Goal: Task Accomplishment & Management: Use online tool/utility

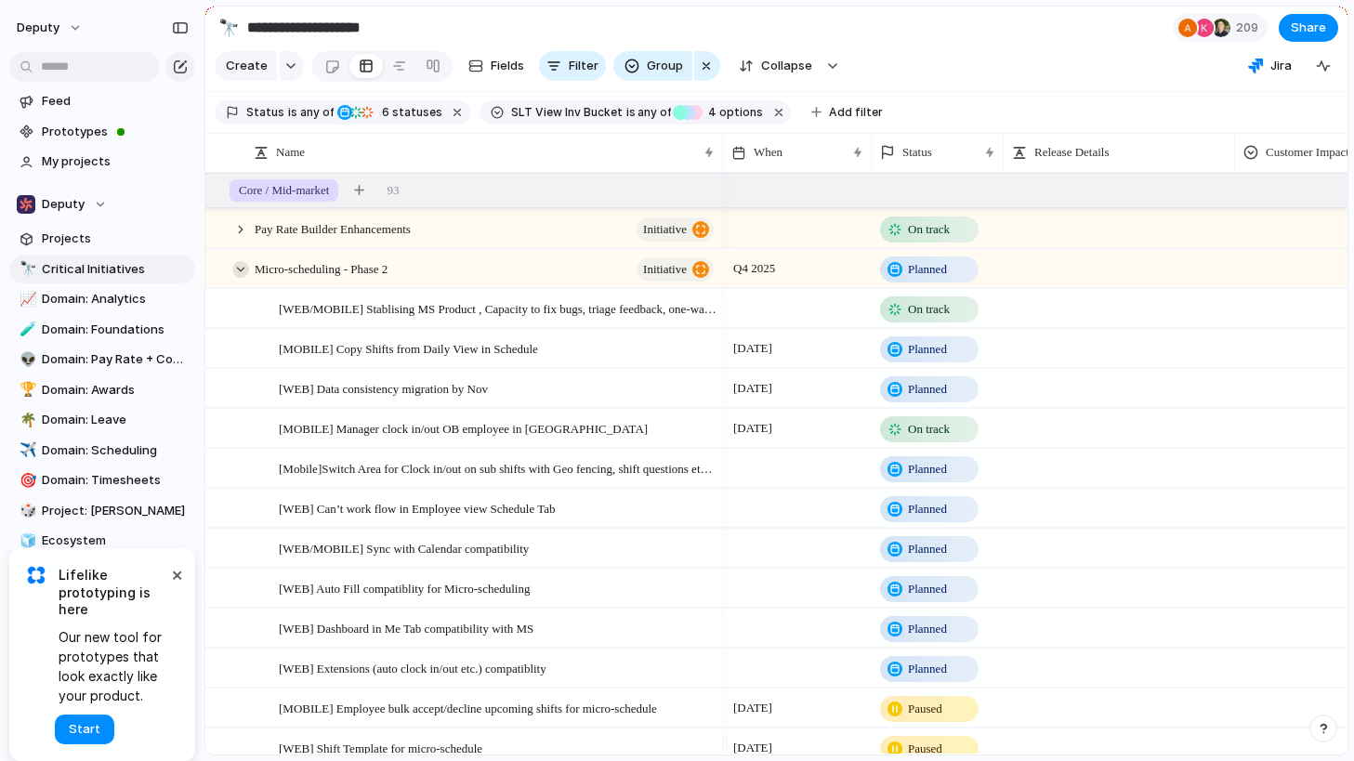
click at [239, 278] on div at bounding box center [240, 269] width 17 height 17
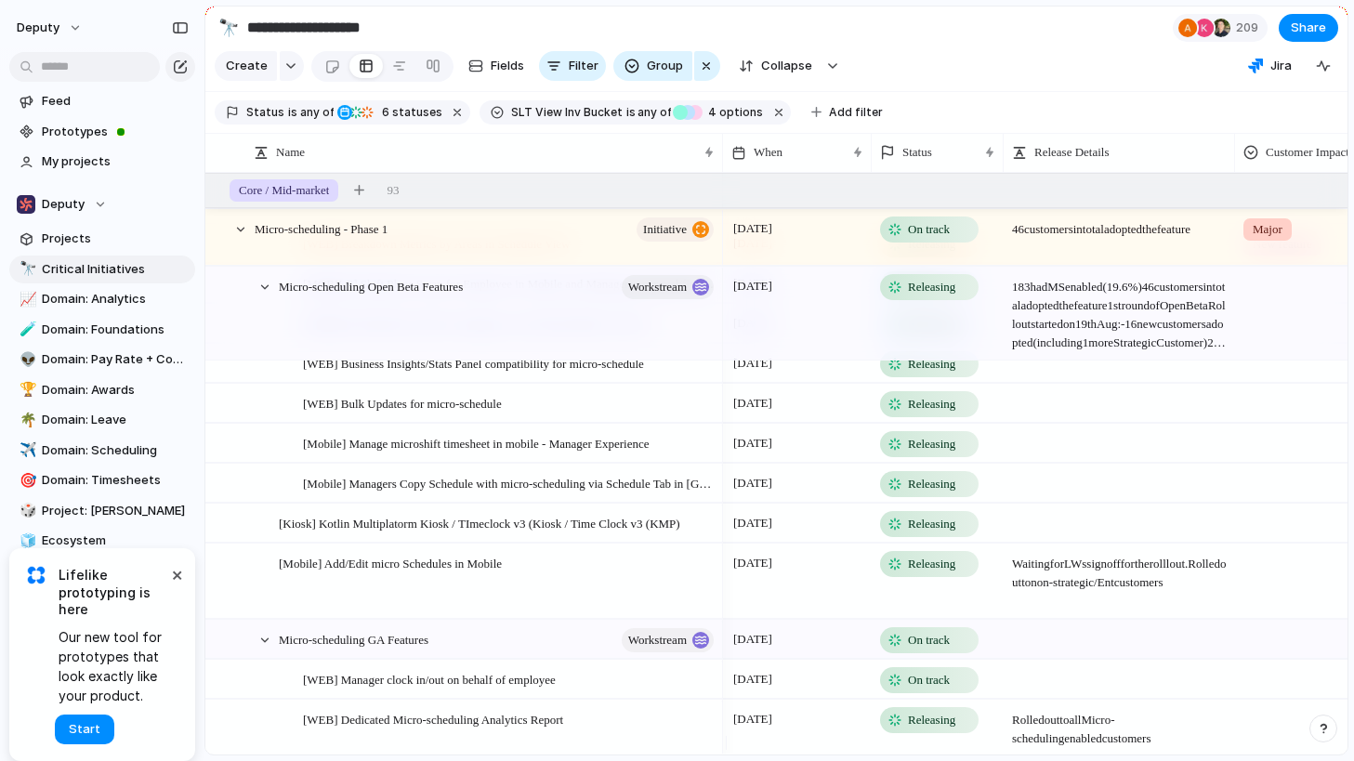
scroll to position [711, 0]
click at [266, 295] on div at bounding box center [264, 287] width 17 height 17
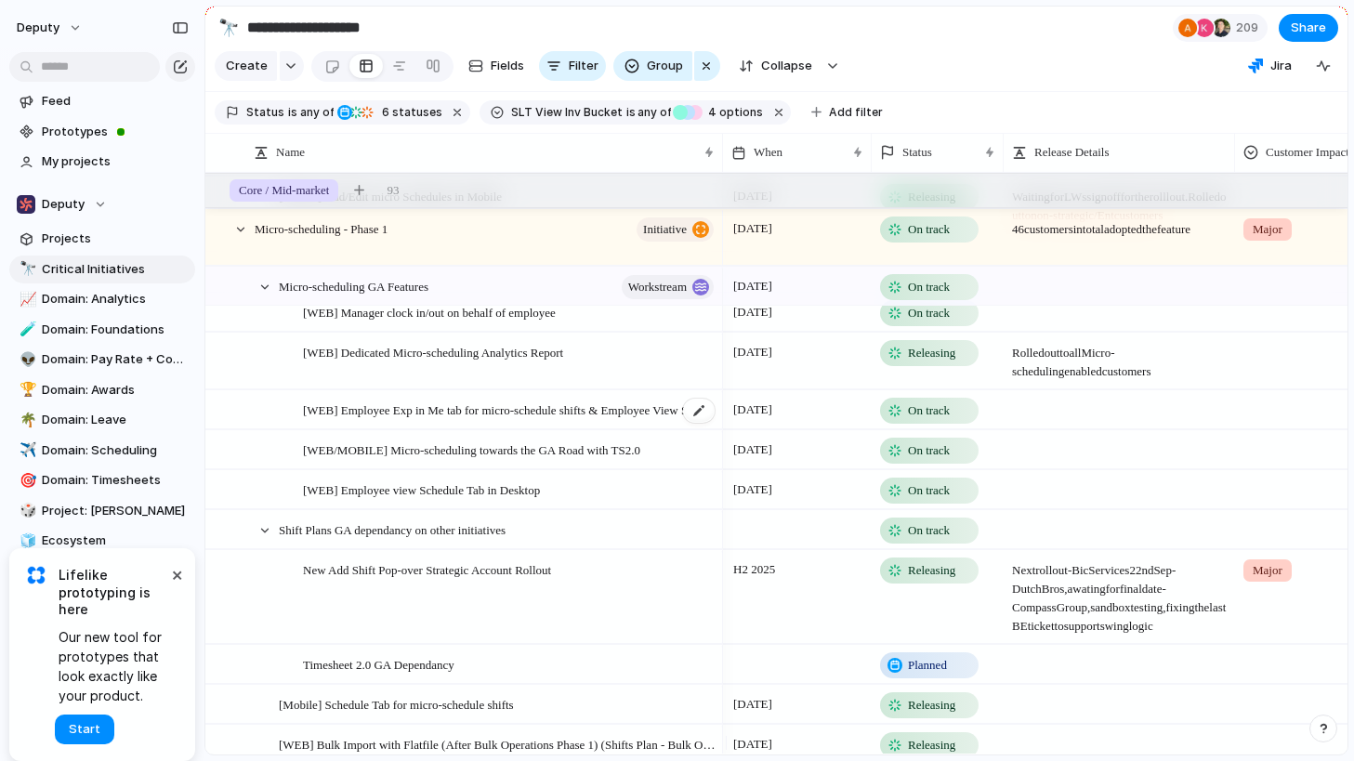
scroll to position [804, 0]
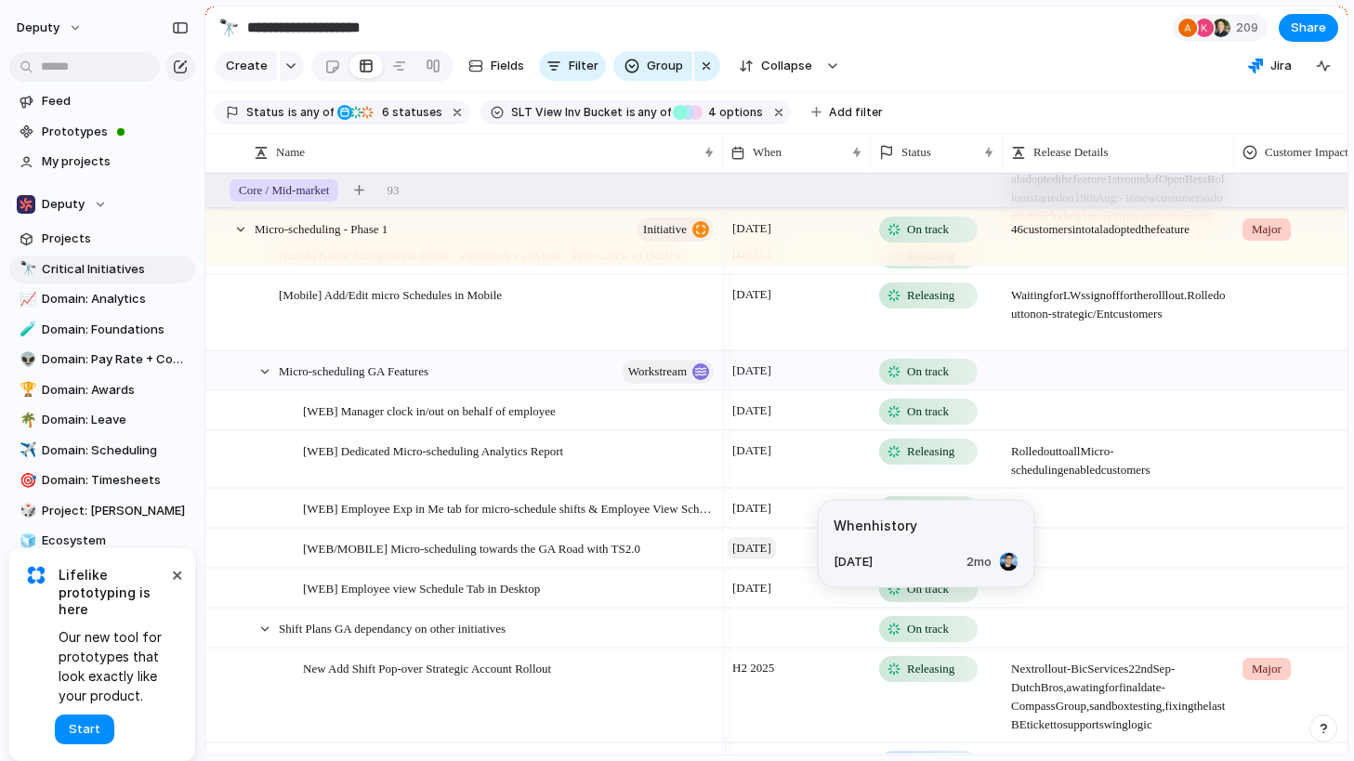
click at [776, 557] on span "[DATE]" at bounding box center [751, 548] width 48 height 22
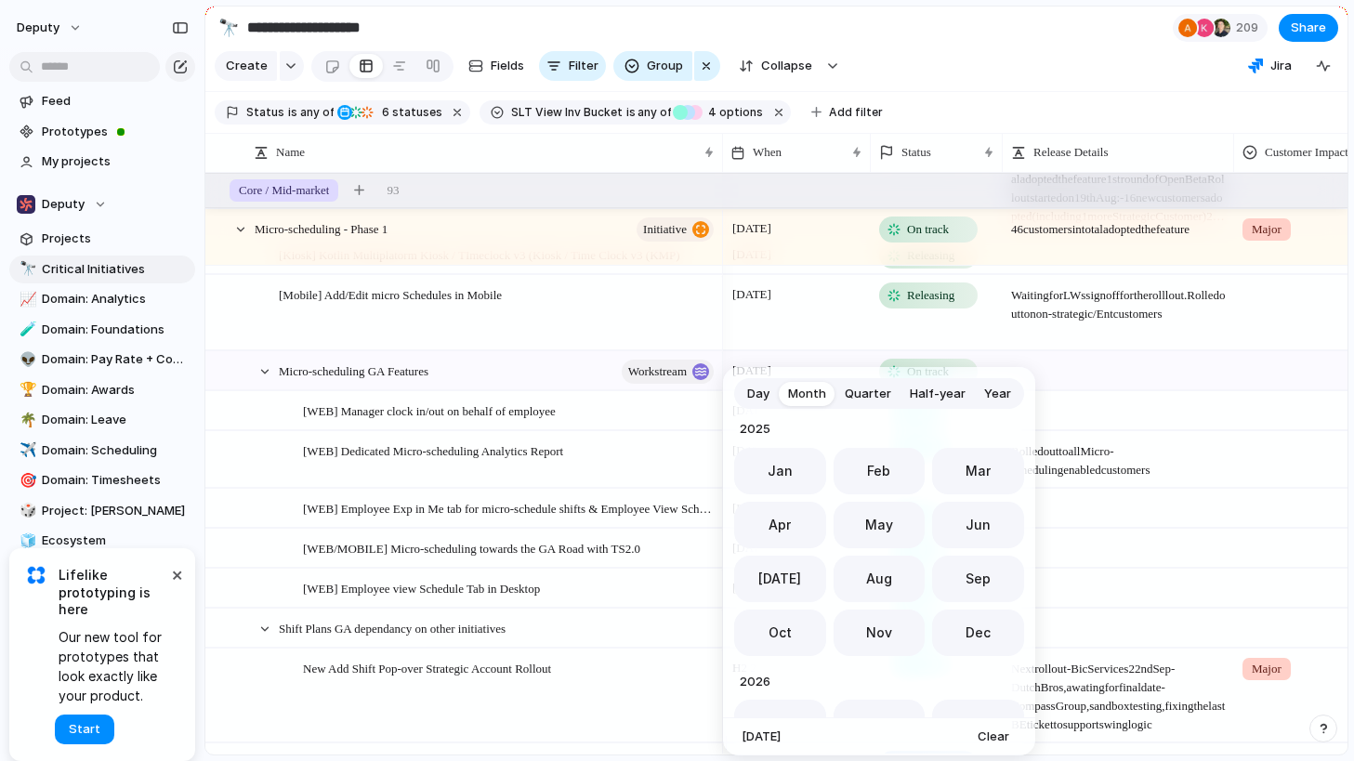
click at [765, 388] on span "Day" at bounding box center [758, 394] width 22 height 19
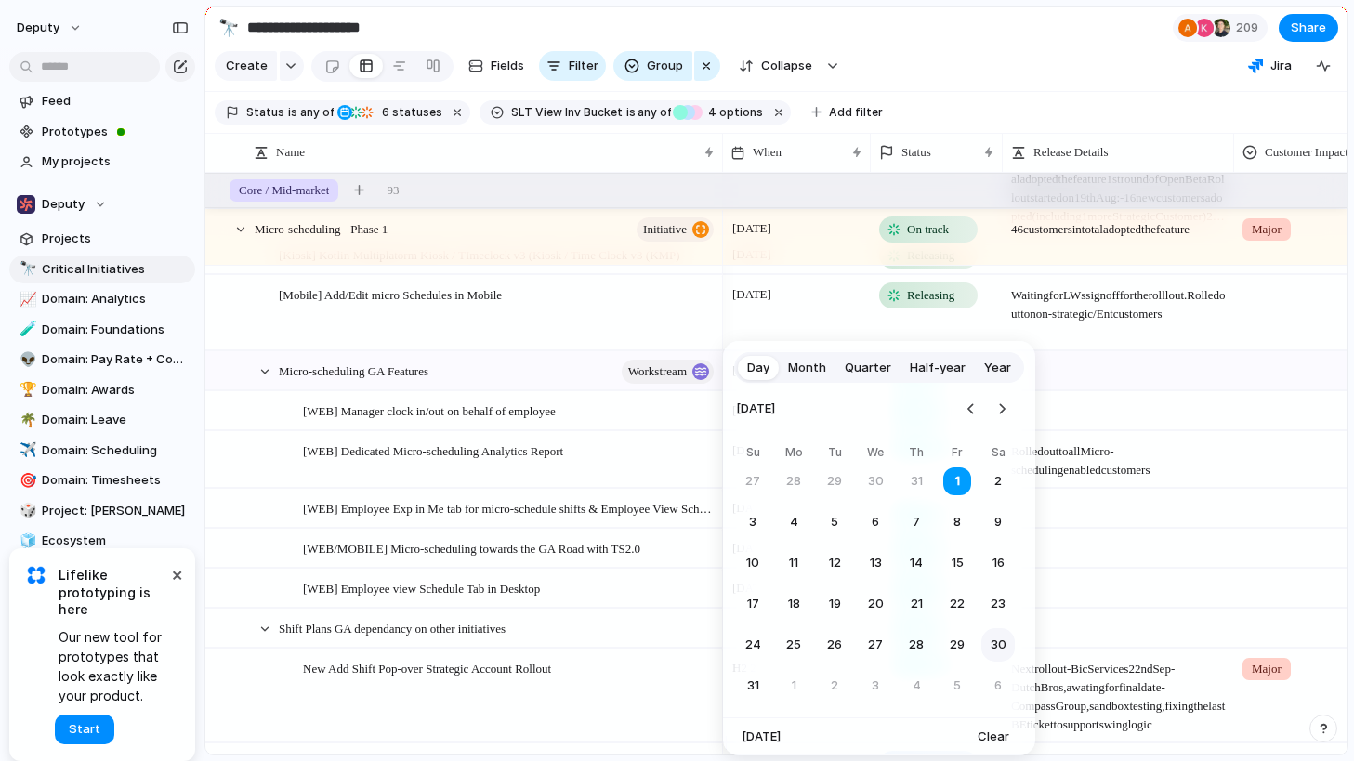
click at [1000, 639] on button "30" at bounding box center [997, 644] width 33 height 33
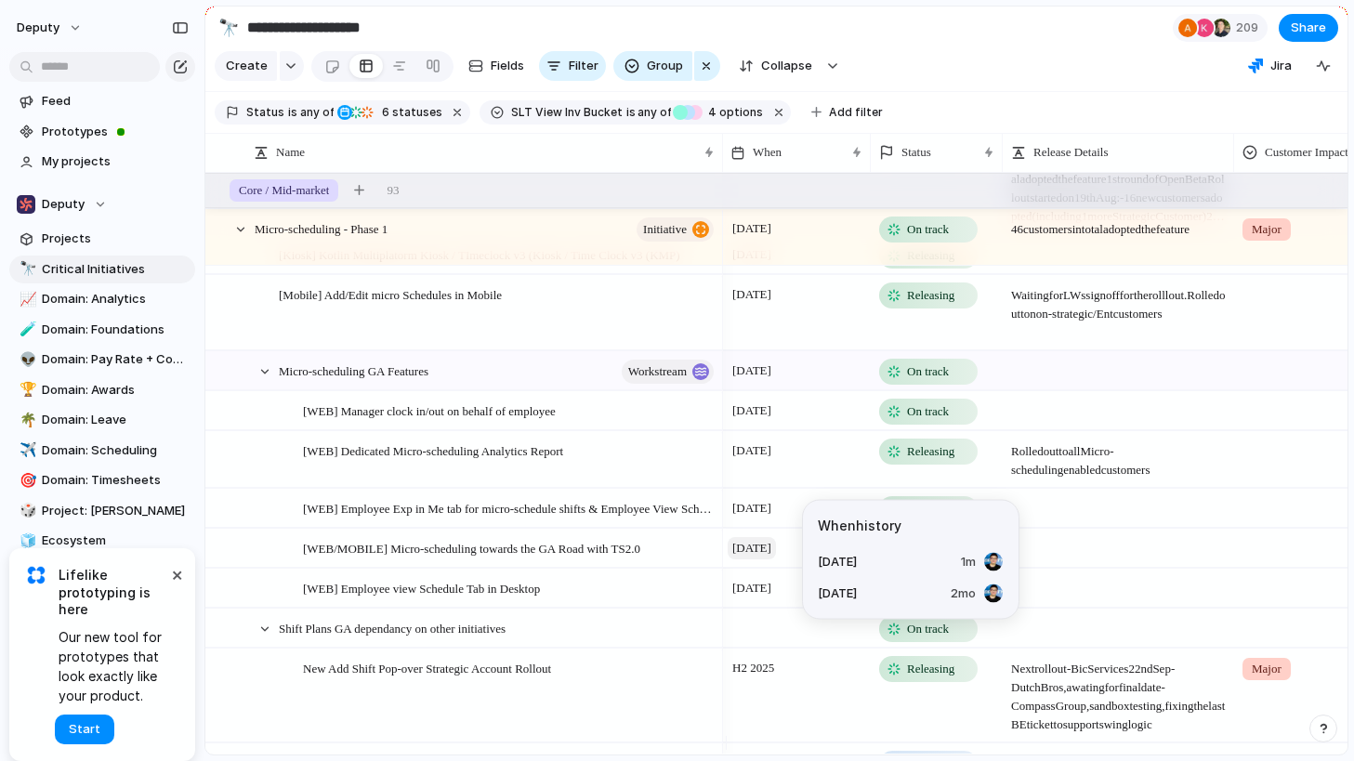
click at [776, 559] on span "[DATE]" at bounding box center [751, 548] width 48 height 22
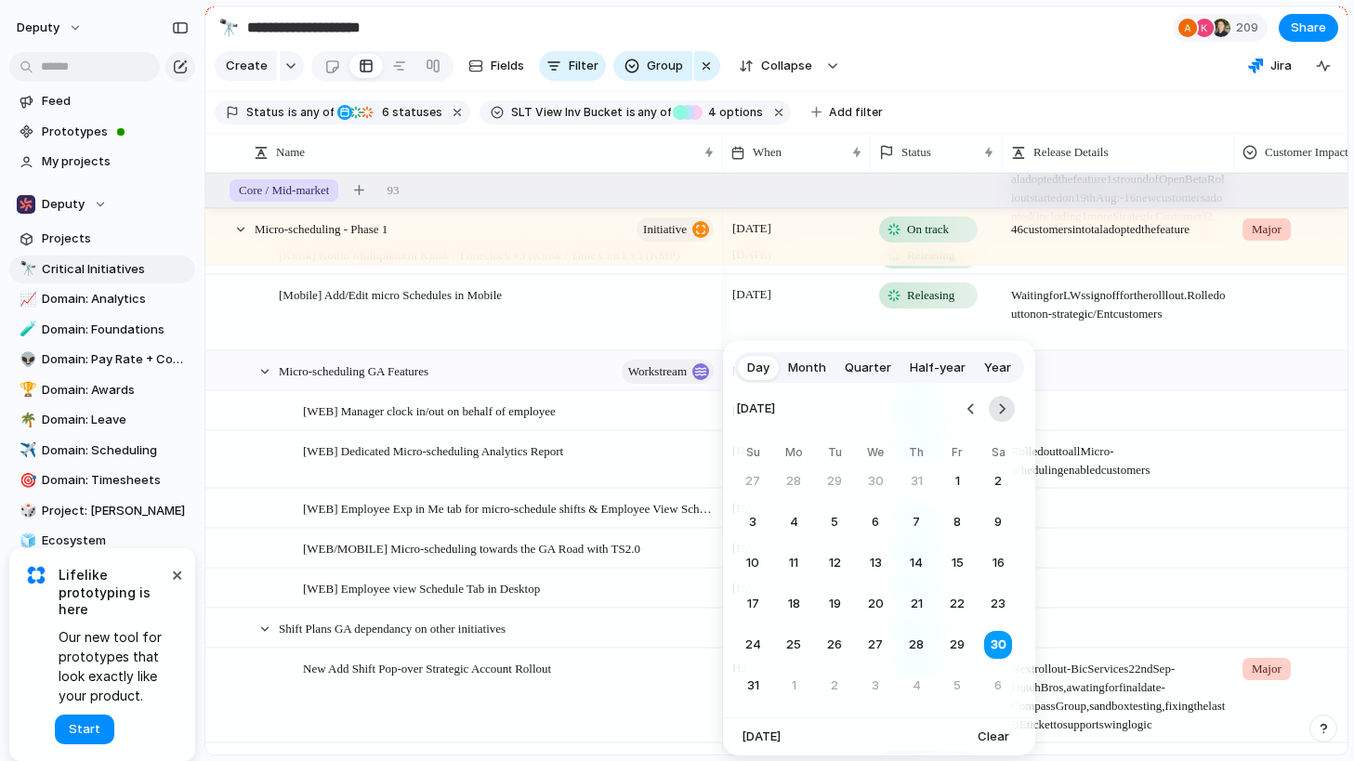
click at [1003, 404] on button "Go to the Next Month" at bounding box center [1001, 409] width 26 height 26
click at [844, 640] on button "30" at bounding box center [834, 644] width 33 height 33
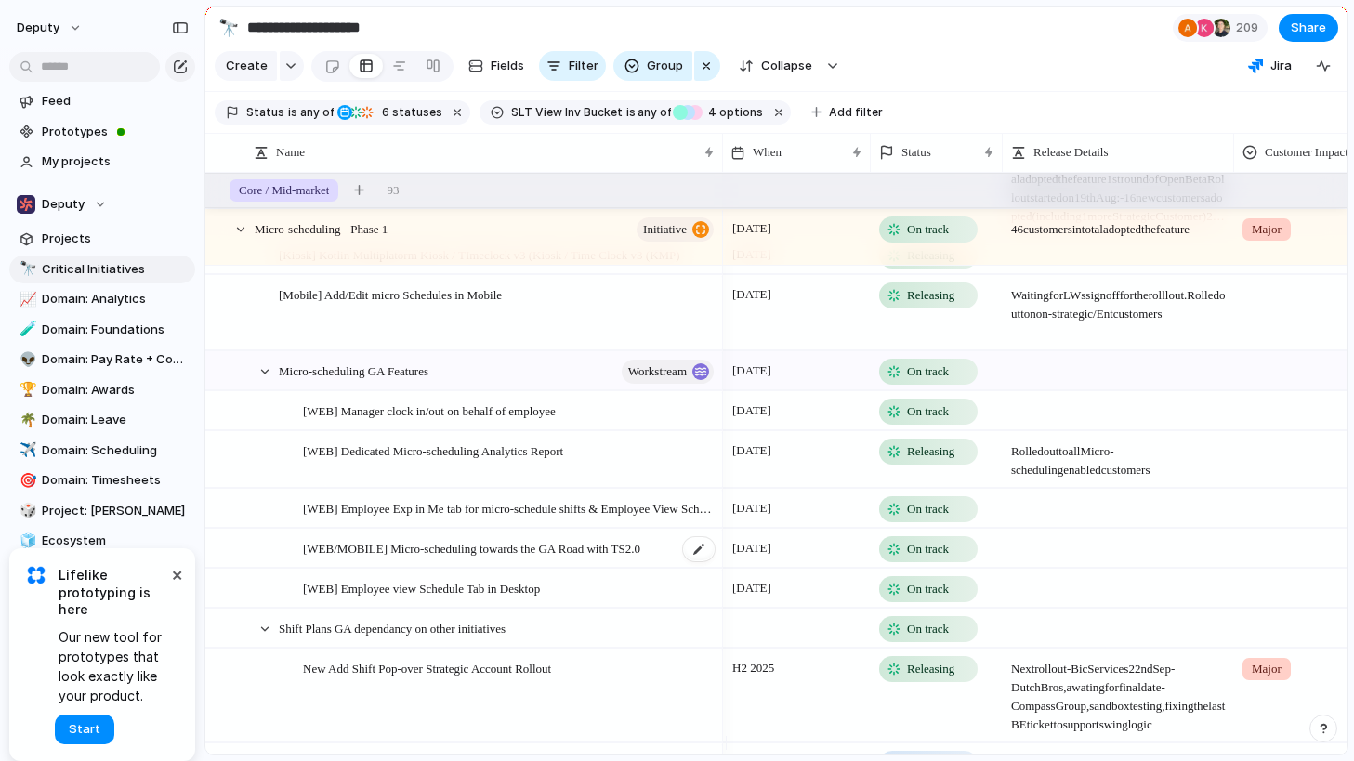
click at [582, 558] on span "[WEB/MOBILE] Micro-scheduling towards the GA Road with TS2.0" at bounding box center [471, 547] width 337 height 21
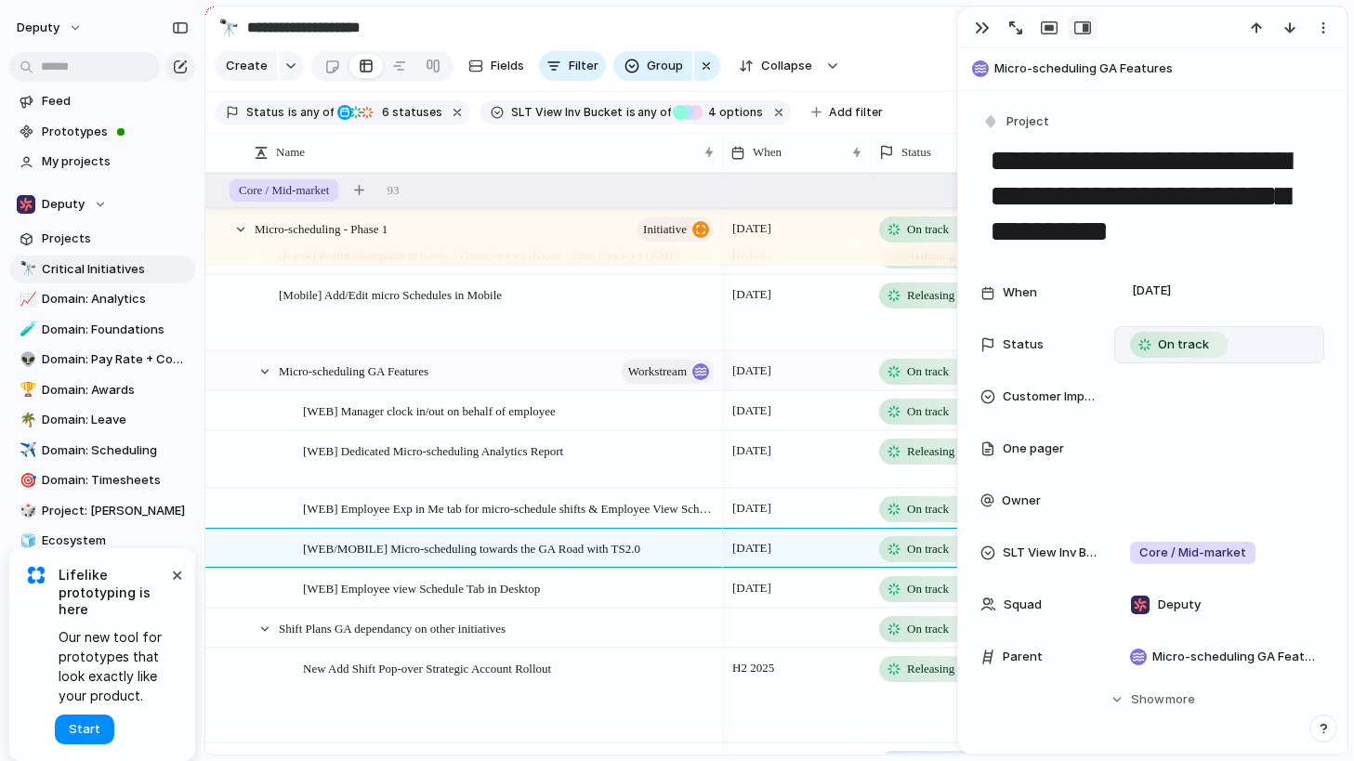
click at [1186, 343] on span "On track" at bounding box center [1183, 344] width 51 height 19
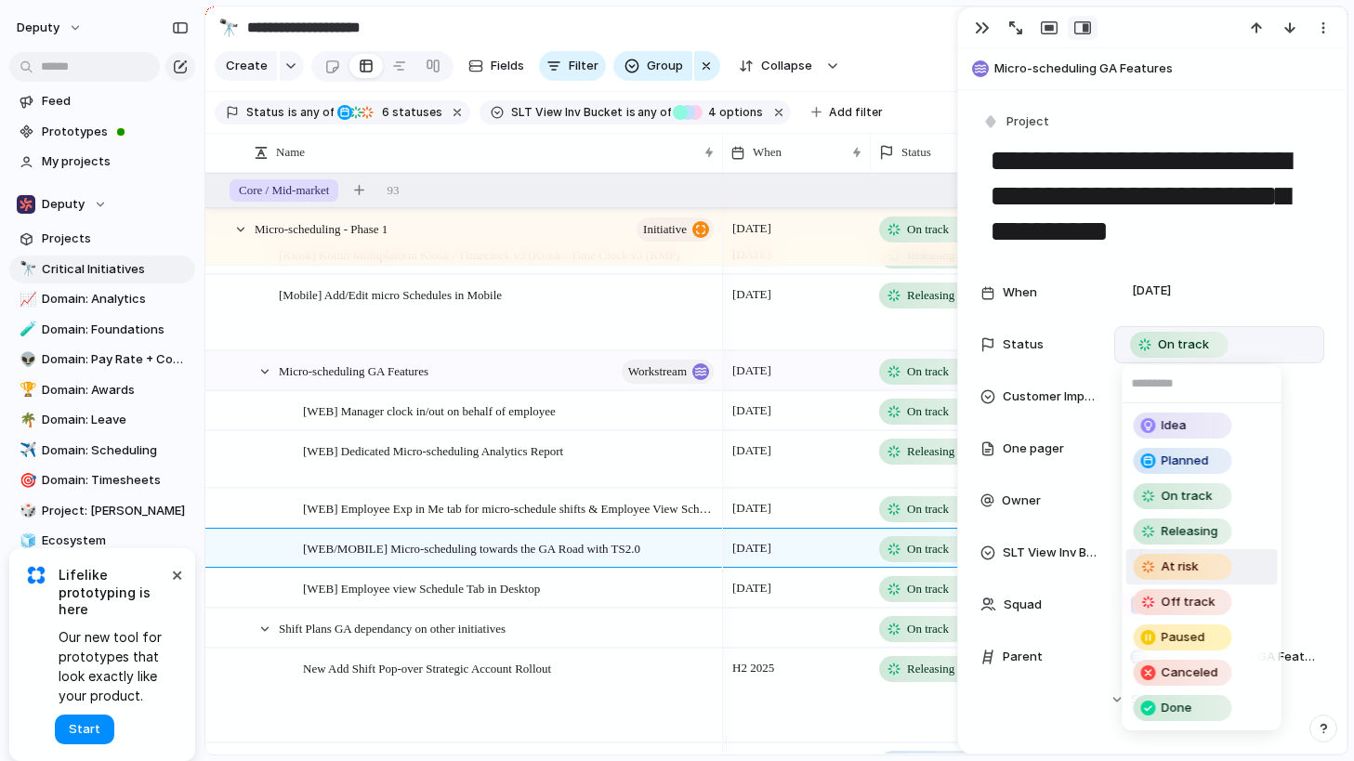
click at [1191, 564] on span "At risk" at bounding box center [1179, 566] width 37 height 19
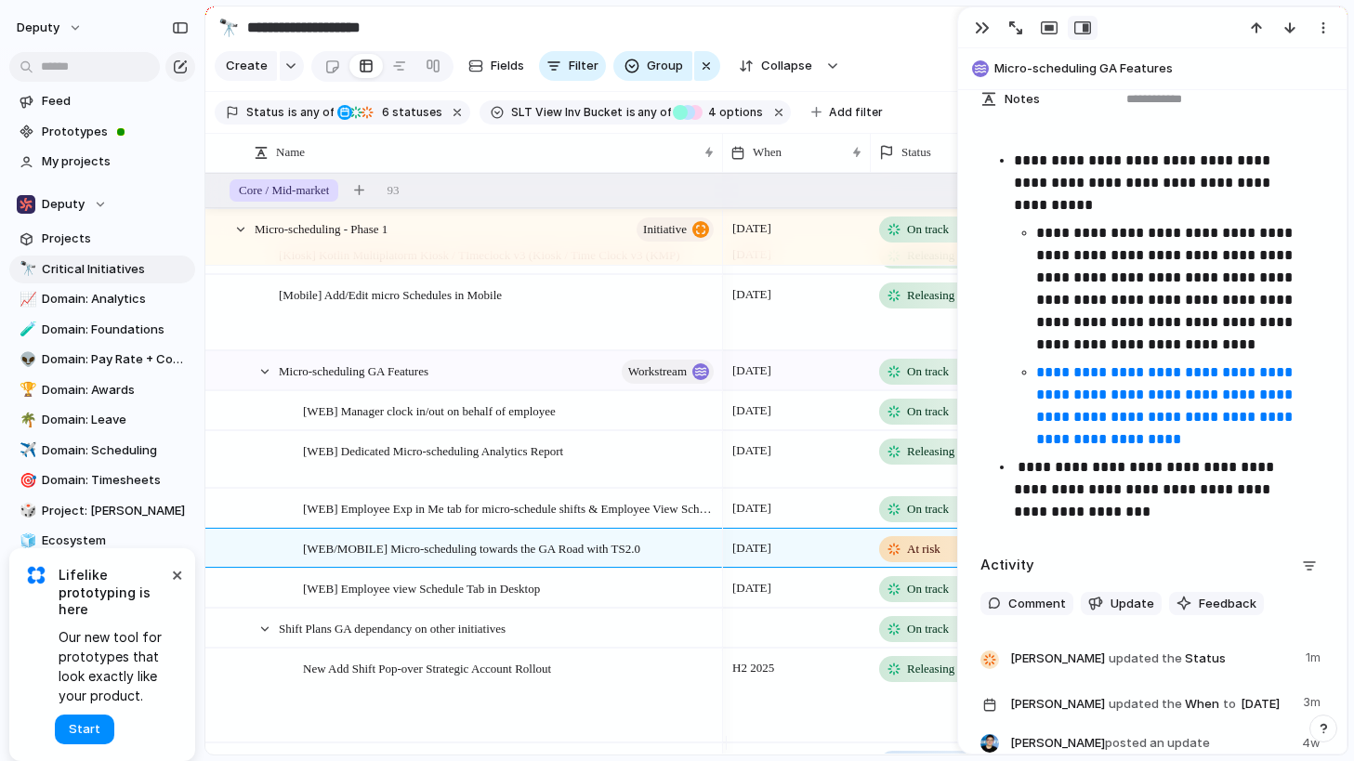
scroll to position [939, 0]
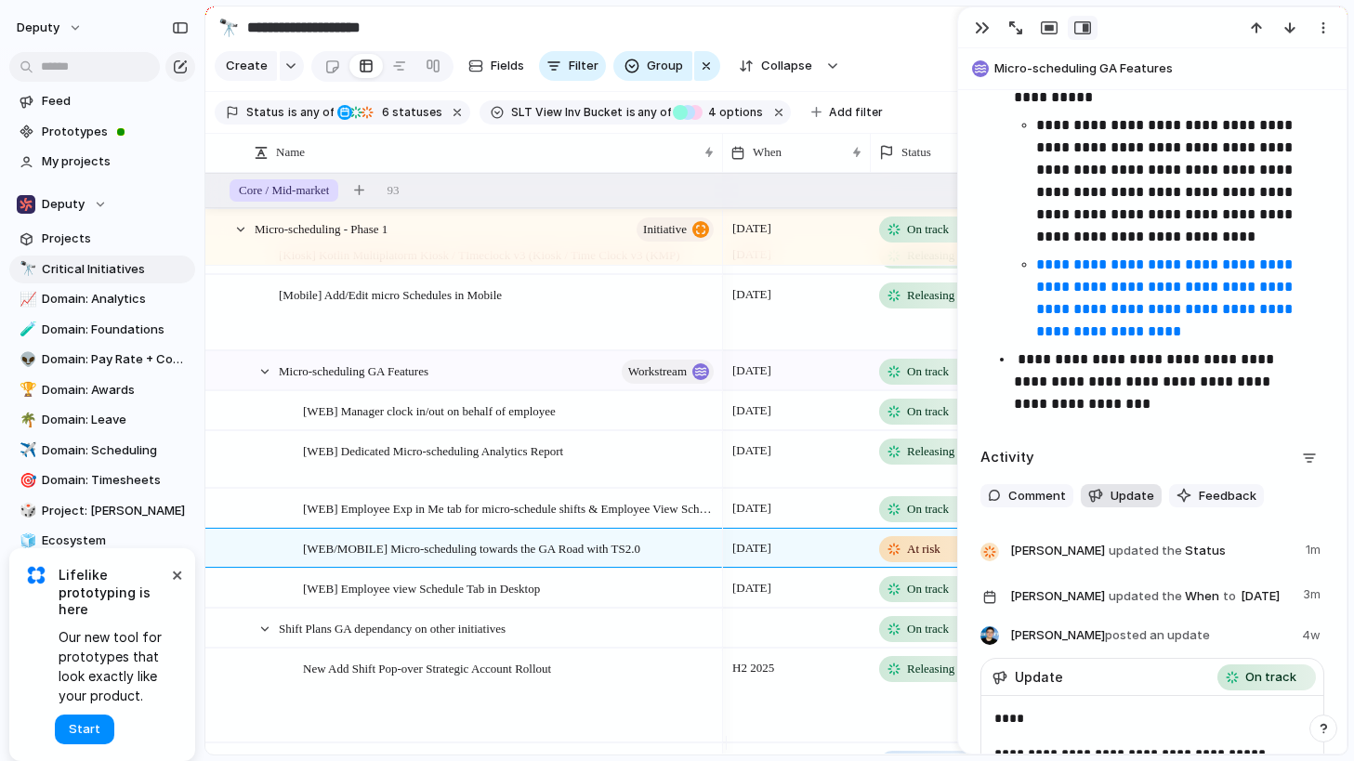
click at [1132, 505] on span "Update" at bounding box center [1132, 496] width 44 height 19
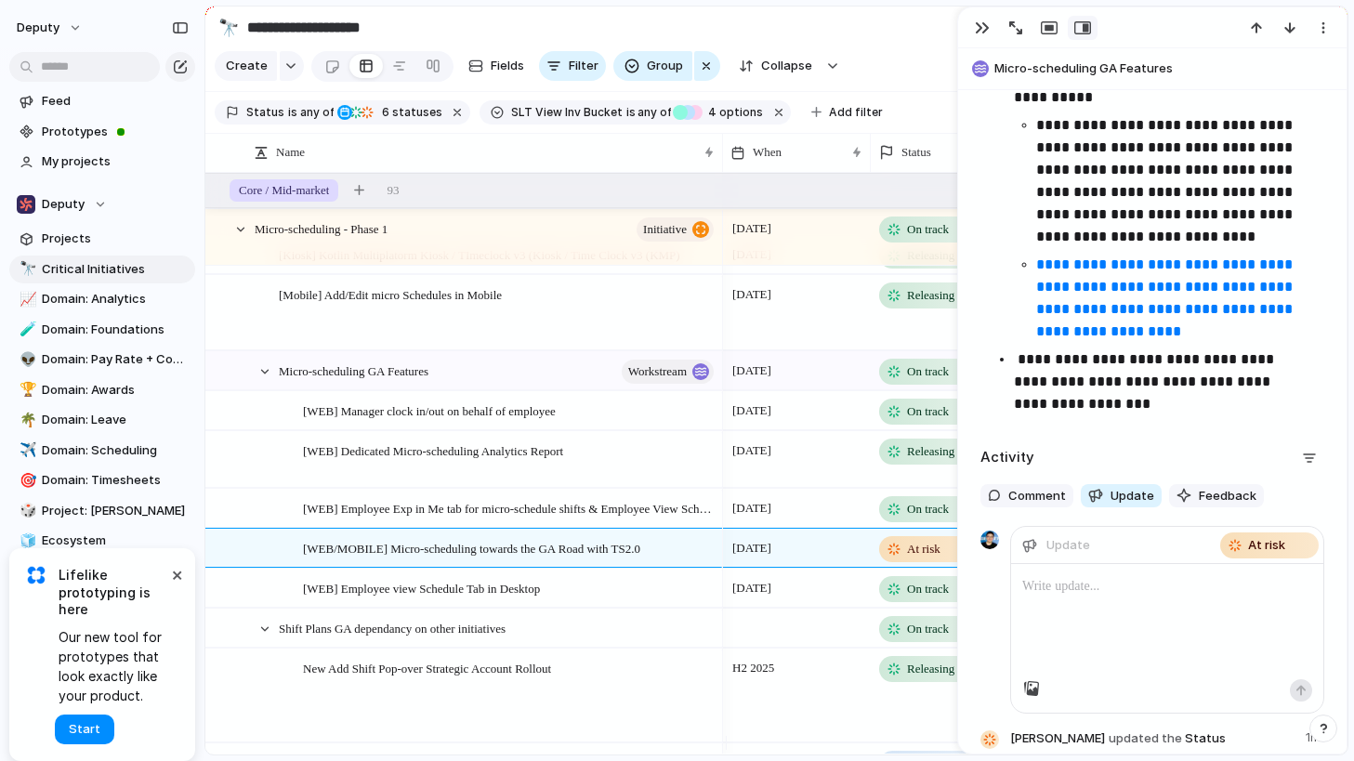
paste div
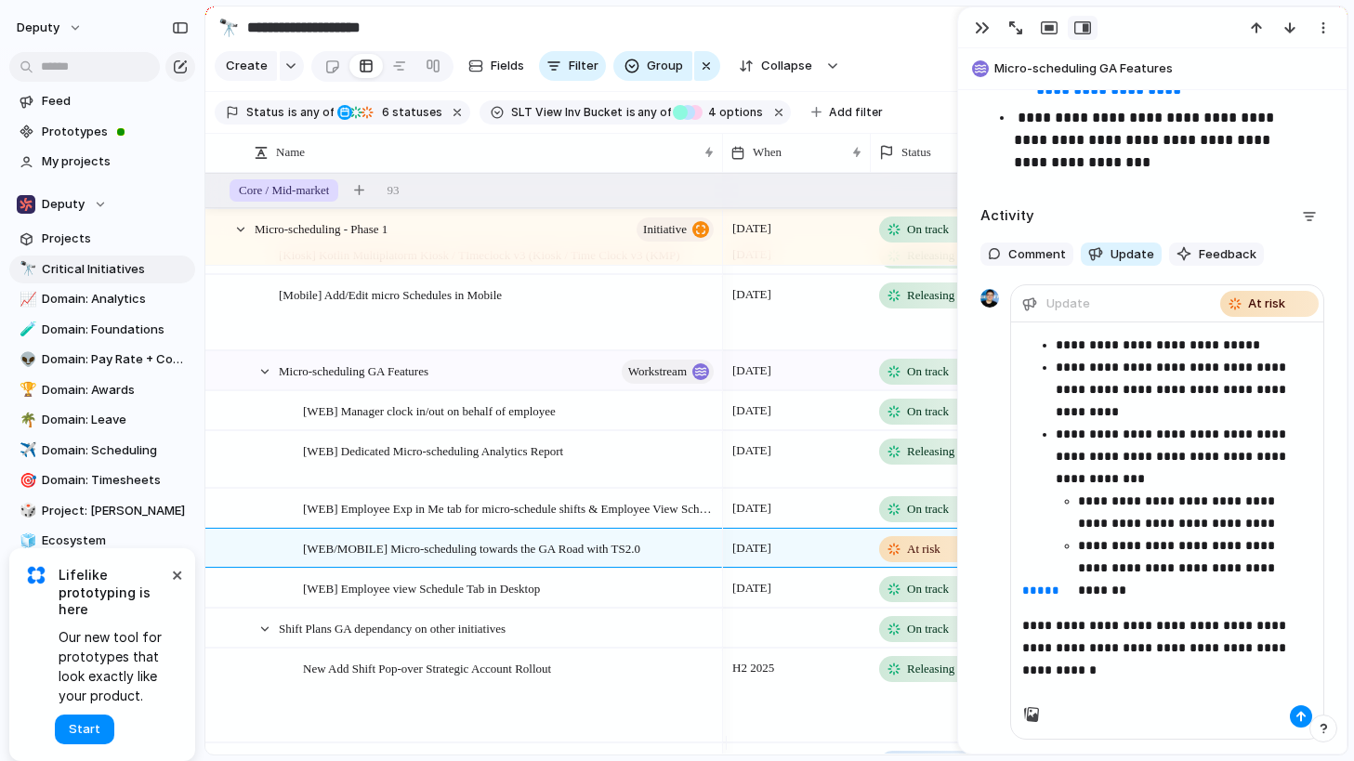
scroll to position [1194, 0]
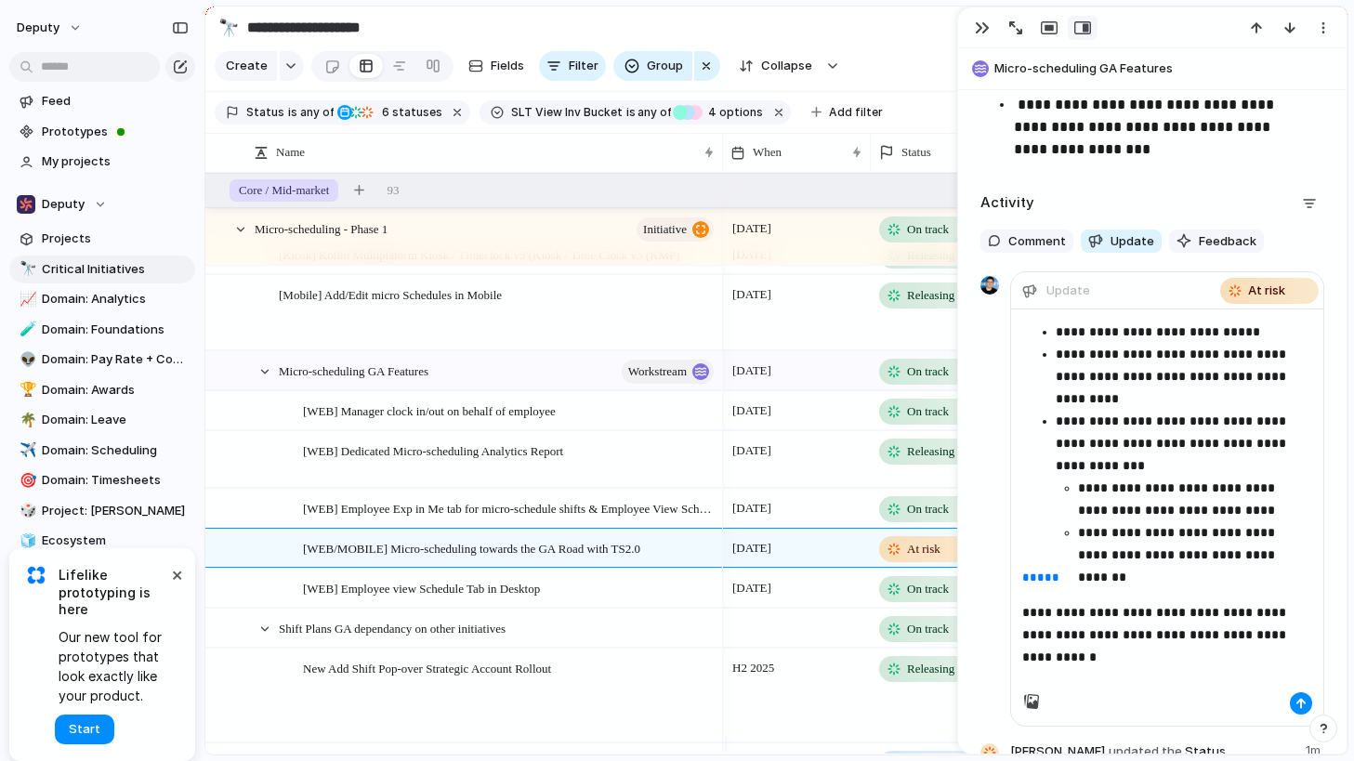
click at [1064, 588] on p "*****" at bounding box center [1167, 577] width 290 height 22
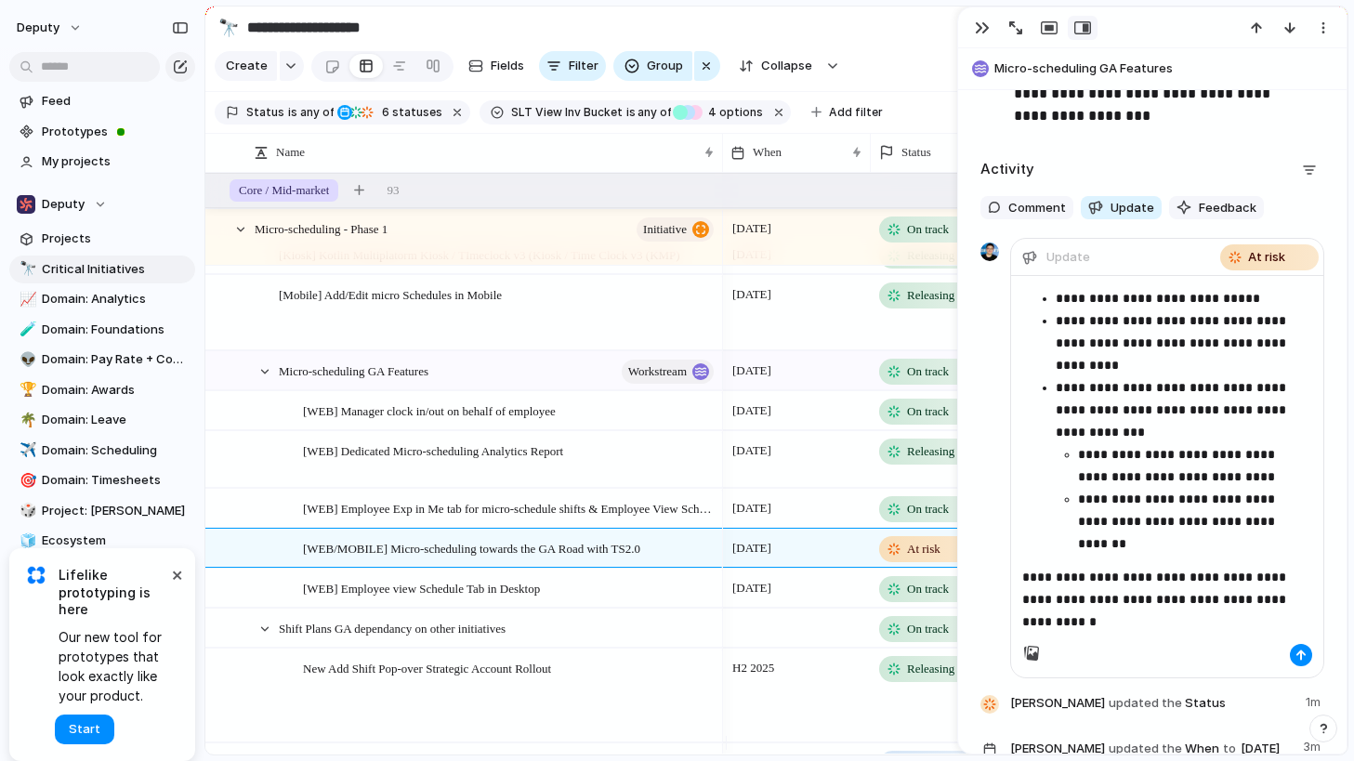
scroll to position [1226, 0]
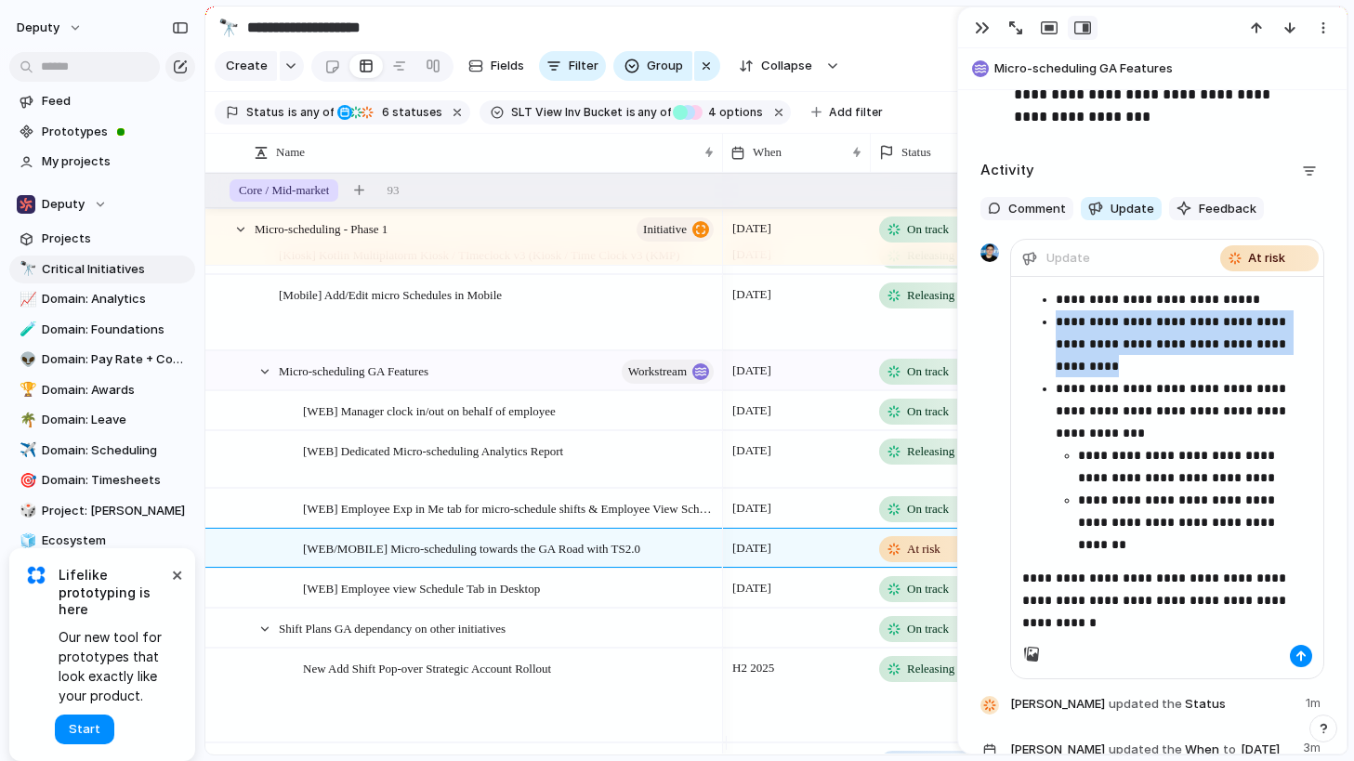
drag, startPoint x: 1111, startPoint y: 388, endPoint x: 1056, endPoint y: 345, distance: 70.1
click at [1054, 345] on ul "**********" at bounding box center [1167, 424] width 290 height 273
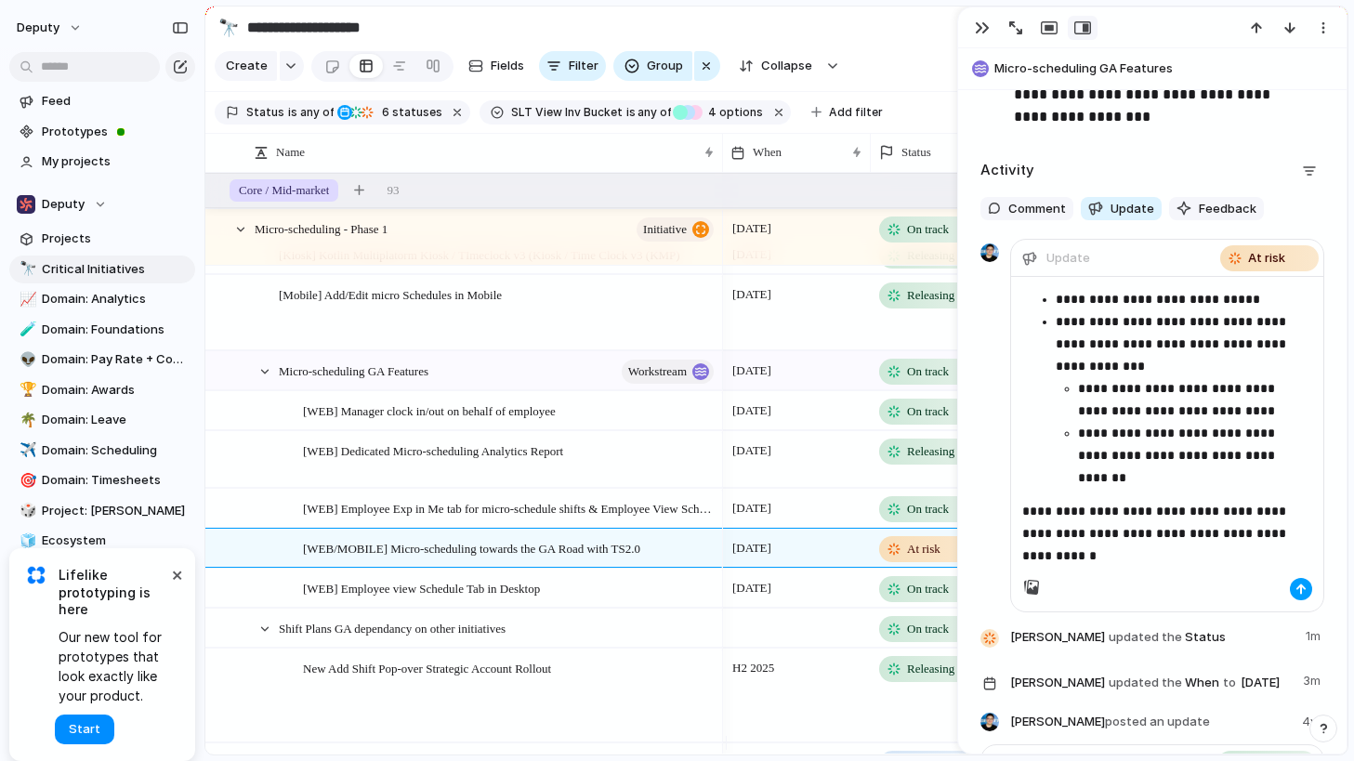
click at [1295, 595] on div "button" at bounding box center [1300, 588] width 11 height 11
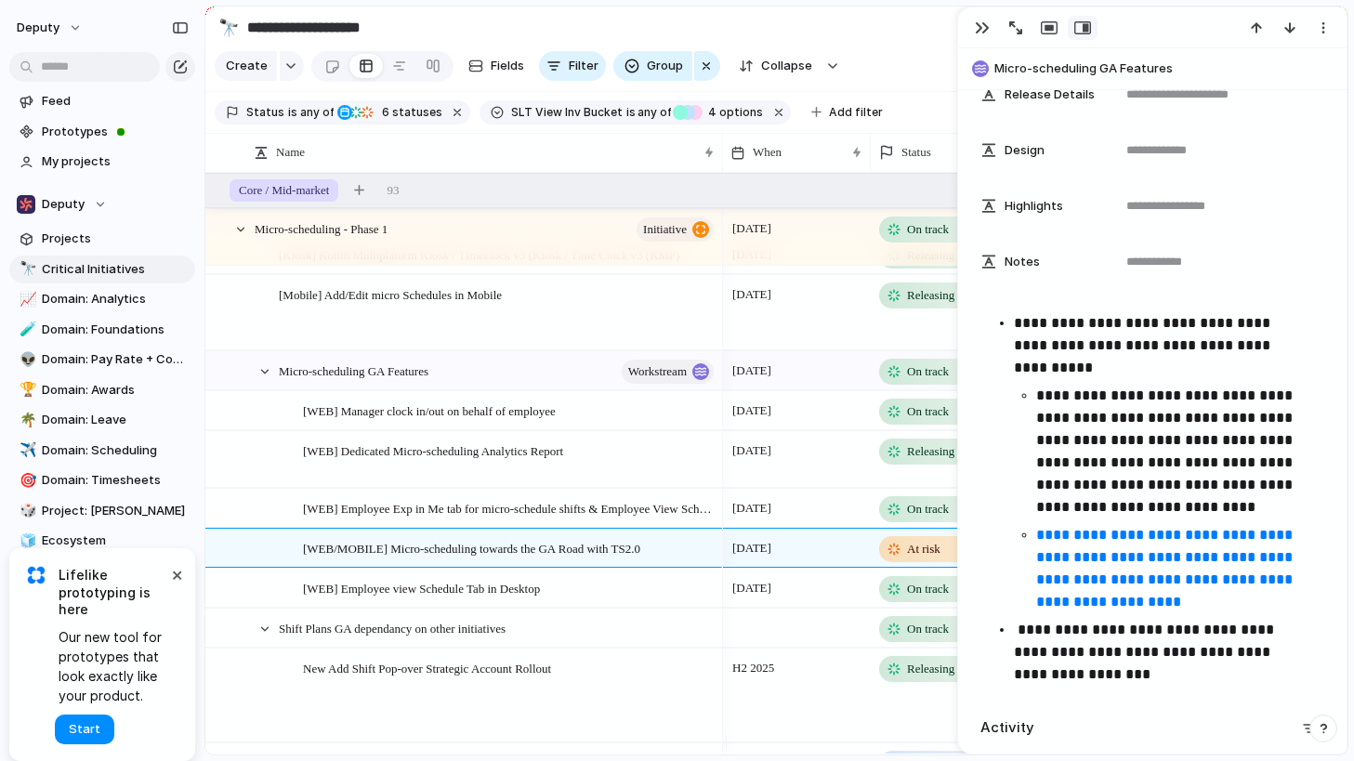
scroll to position [834, 0]
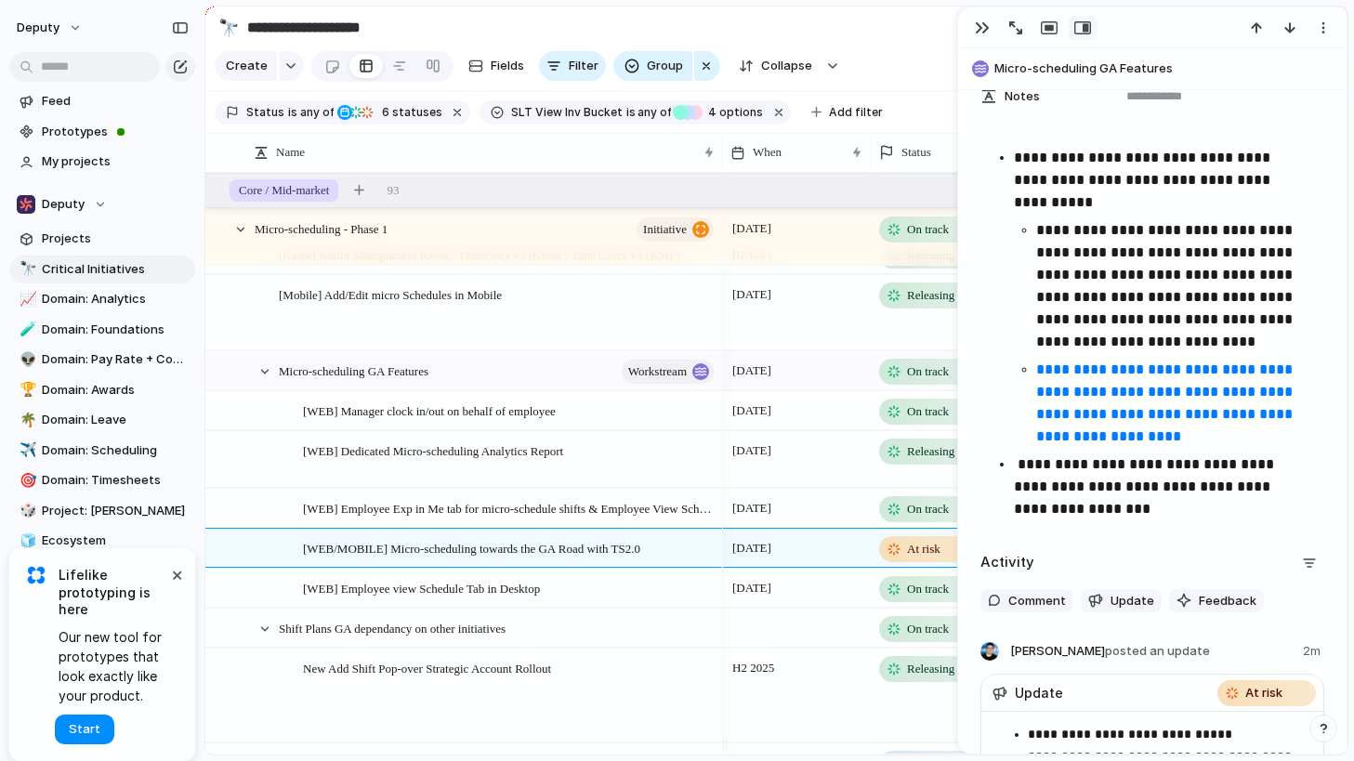
click at [1134, 517] on p "**********" at bounding box center [1161, 486] width 295 height 67
click at [1175, 491] on p "**********" at bounding box center [1161, 486] width 295 height 67
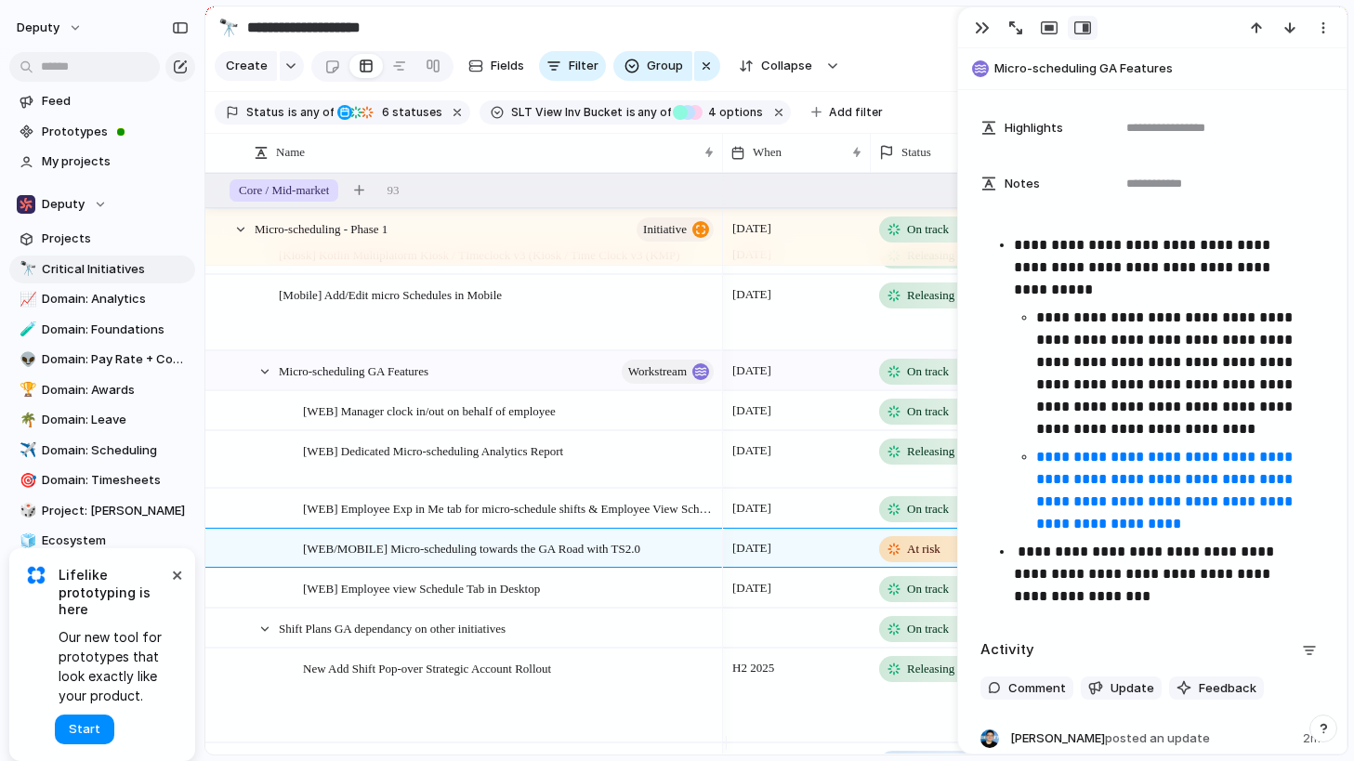
scroll to position [707, 0]
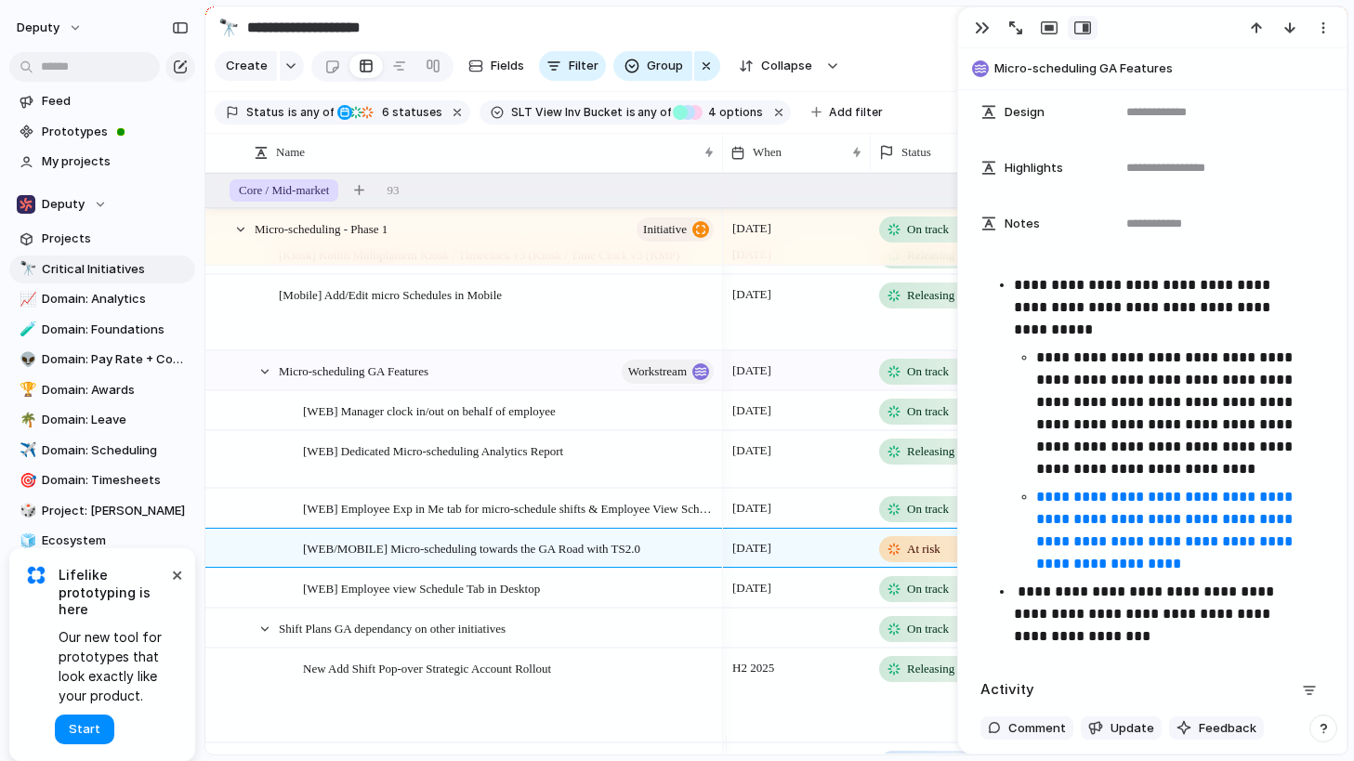
click at [1118, 300] on p "**********" at bounding box center [1161, 307] width 295 height 67
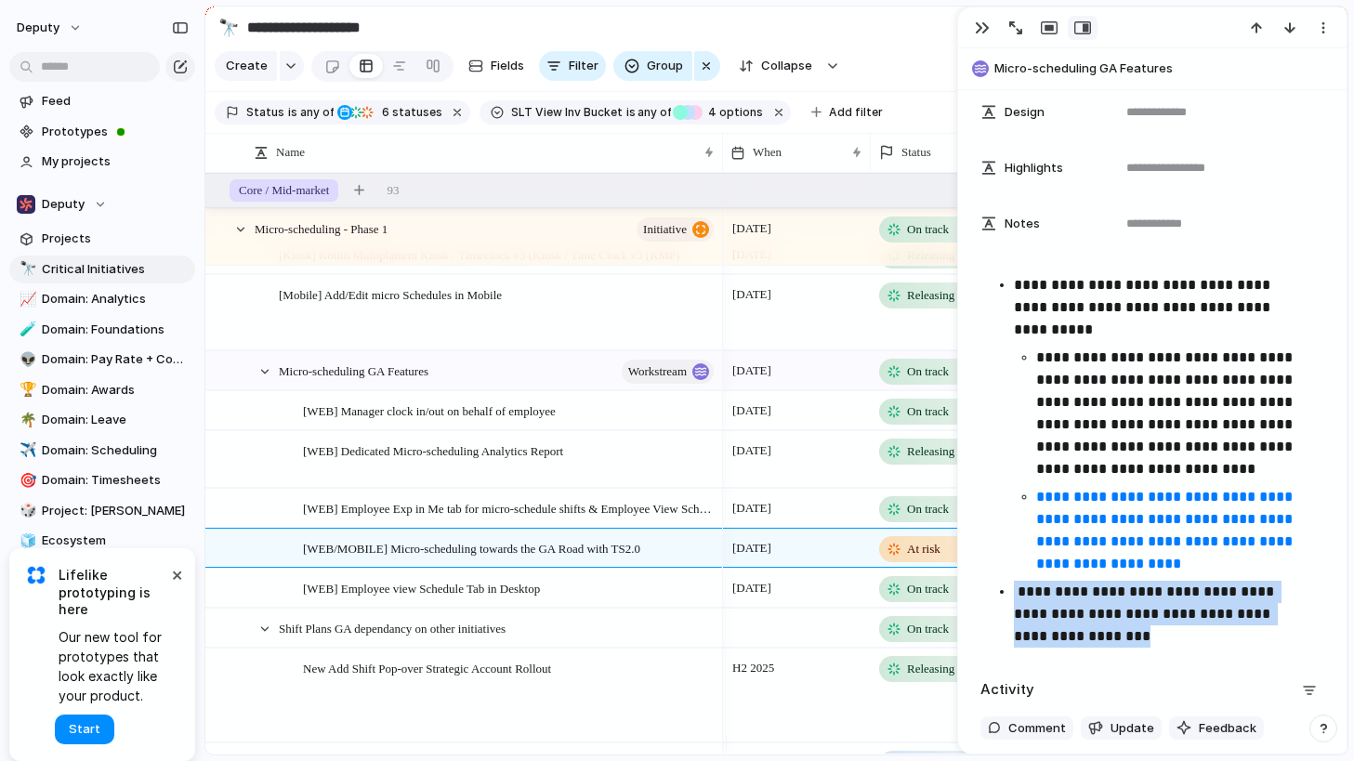
drag, startPoint x: 1080, startPoint y: 658, endPoint x: 1003, endPoint y: 618, distance: 86.8
click at [1014, 618] on li "**********" at bounding box center [1169, 614] width 310 height 67
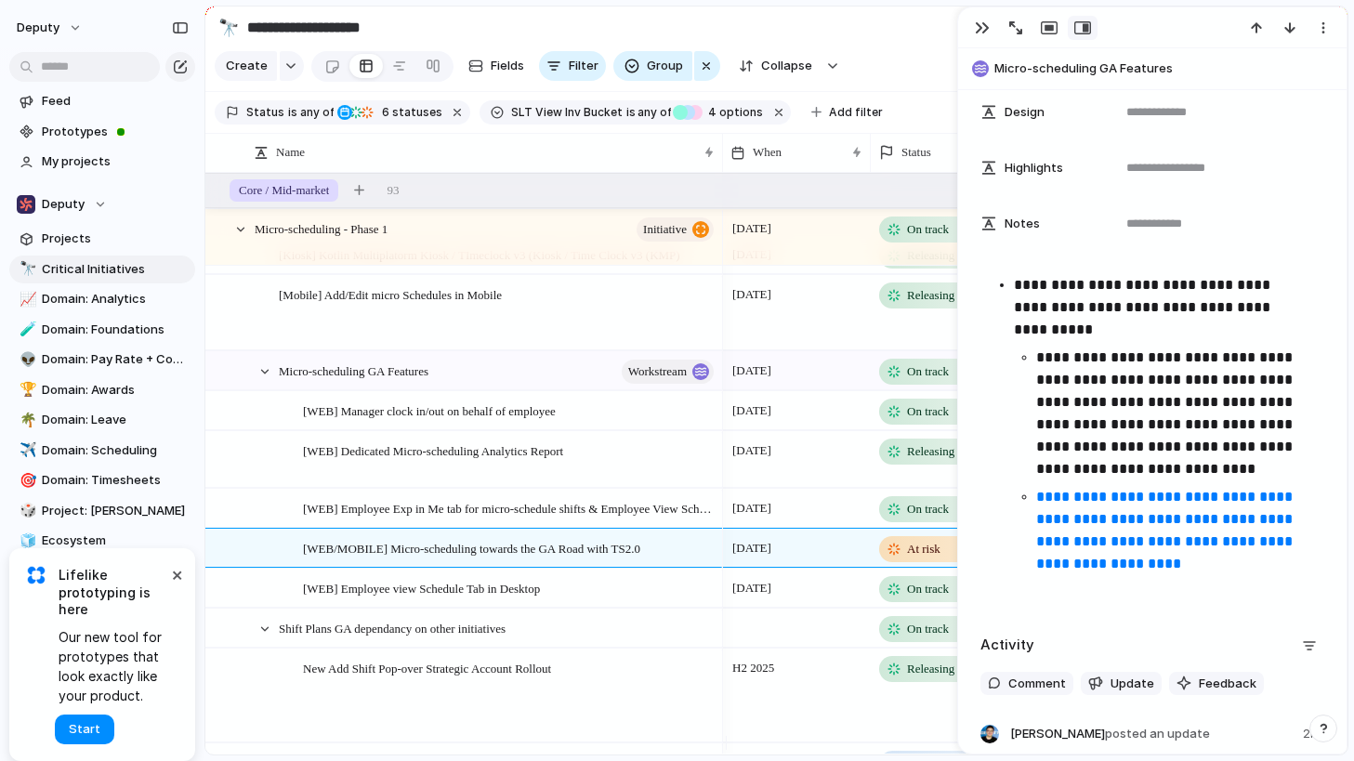
click at [1148, 24] on div at bounding box center [1152, 27] width 388 height 41
click at [975, 21] on div "button" at bounding box center [982, 27] width 15 height 15
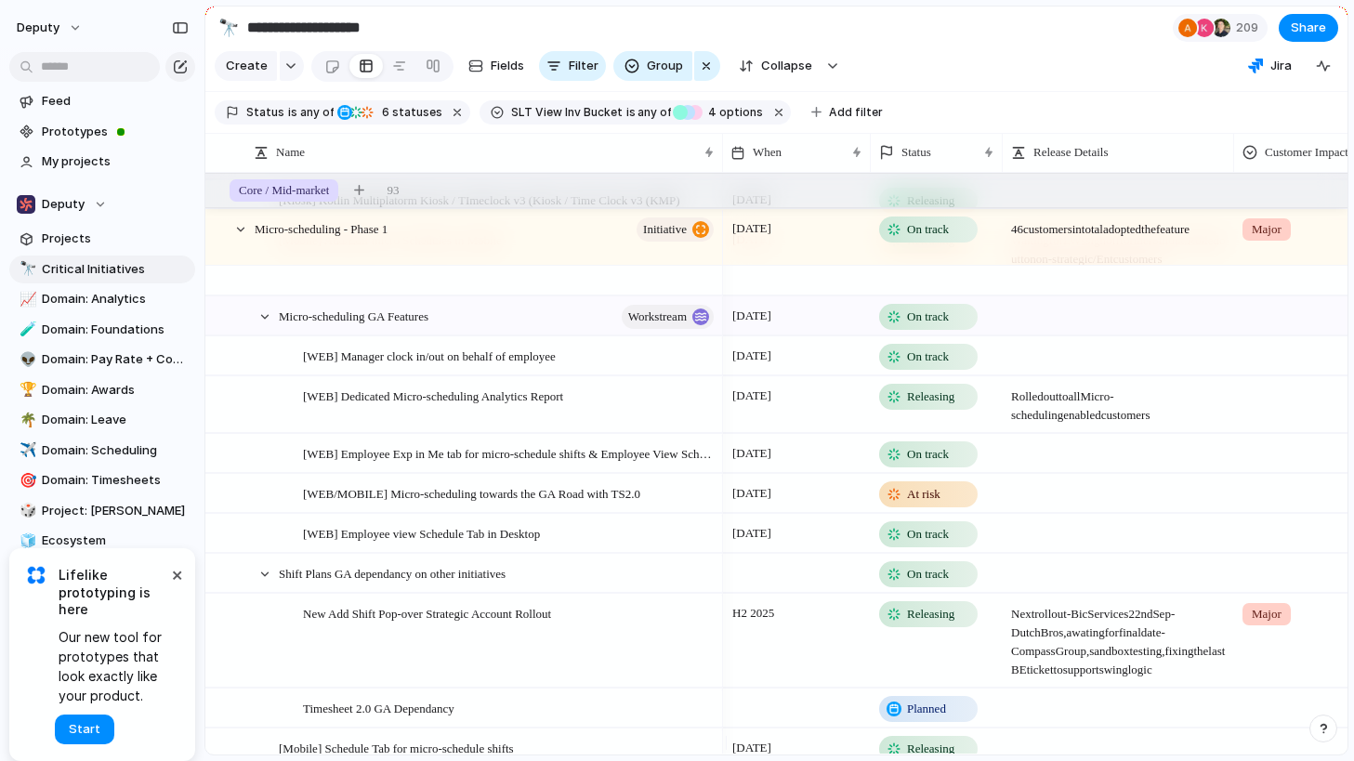
scroll to position [763, 0]
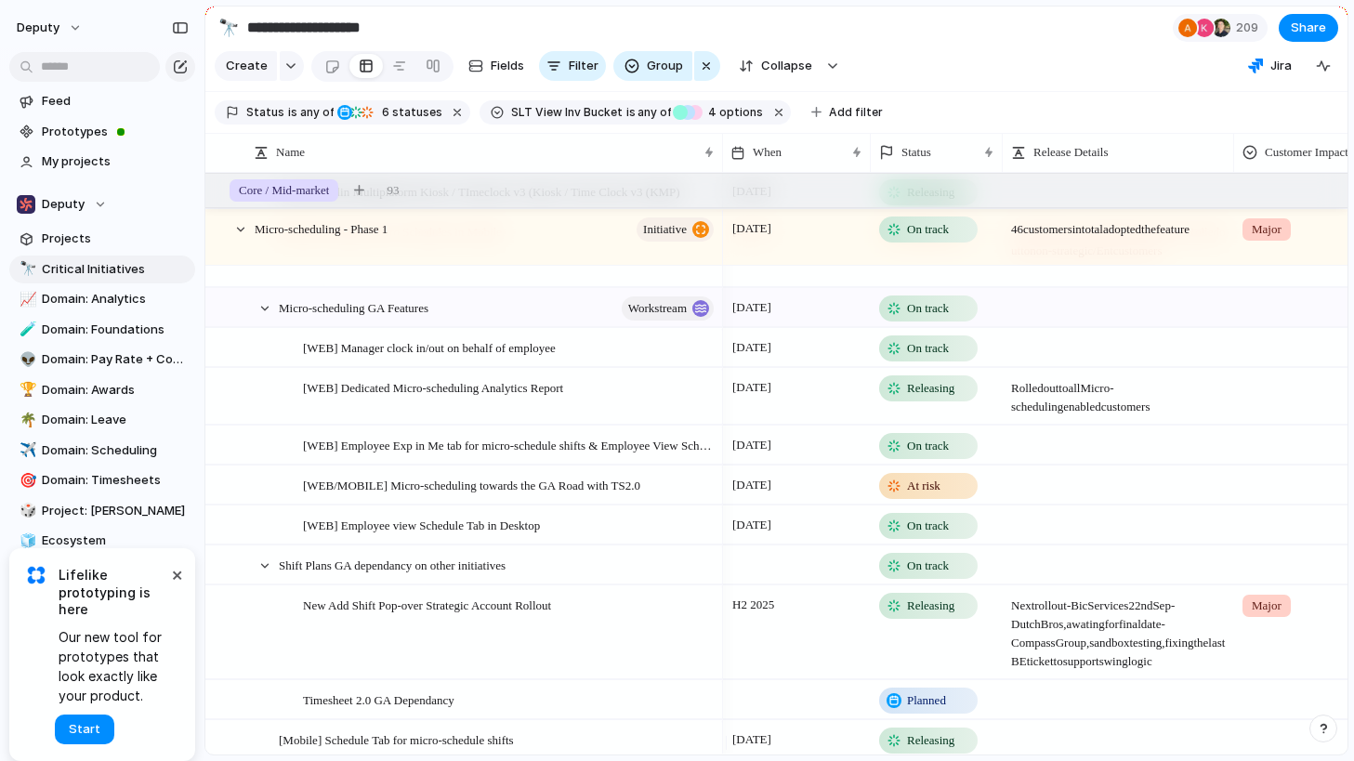
click at [930, 454] on span "On track" at bounding box center [928, 446] width 42 height 19
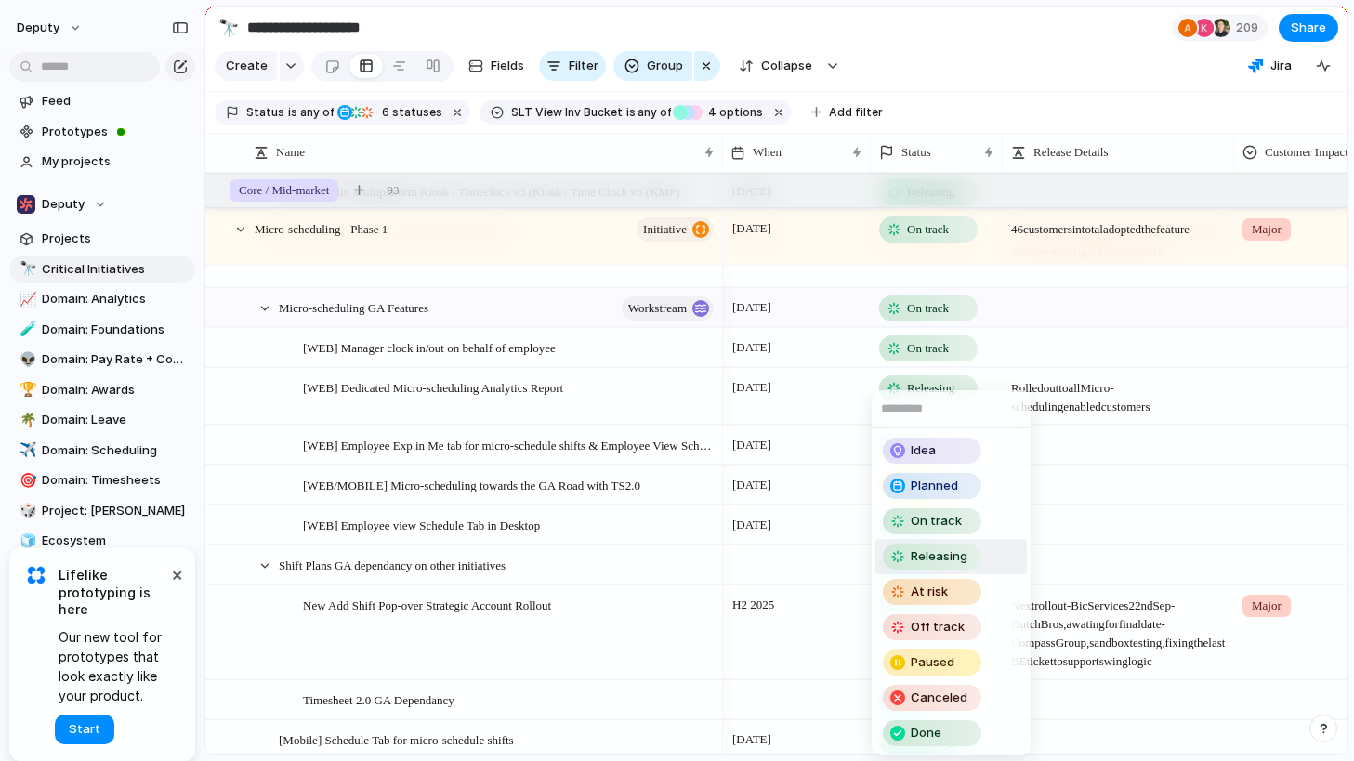
click at [937, 551] on span "Releasing" at bounding box center [938, 556] width 57 height 19
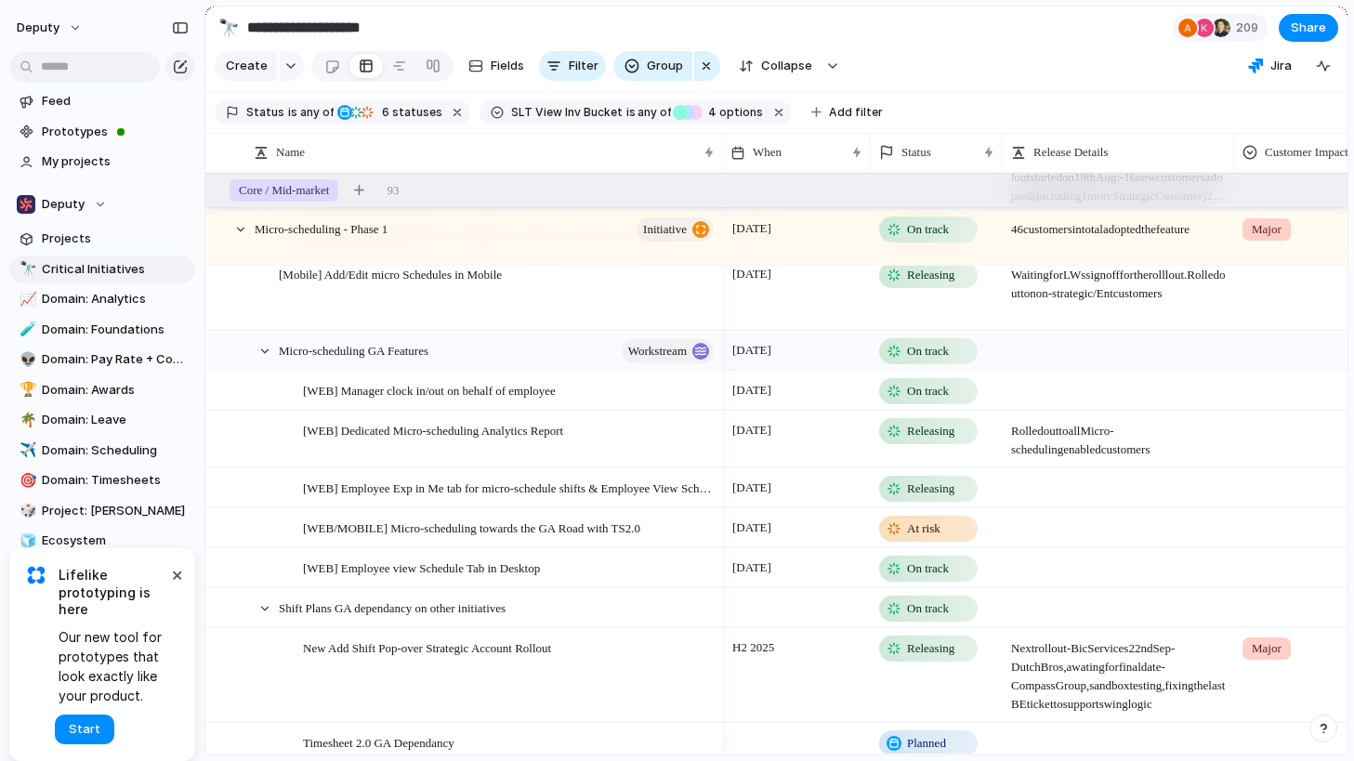
scroll to position [719, 0]
click at [494, 539] on span "[WEB/MOBILE] Micro-scheduling towards the GA Road with TS2.0" at bounding box center [471, 527] width 337 height 21
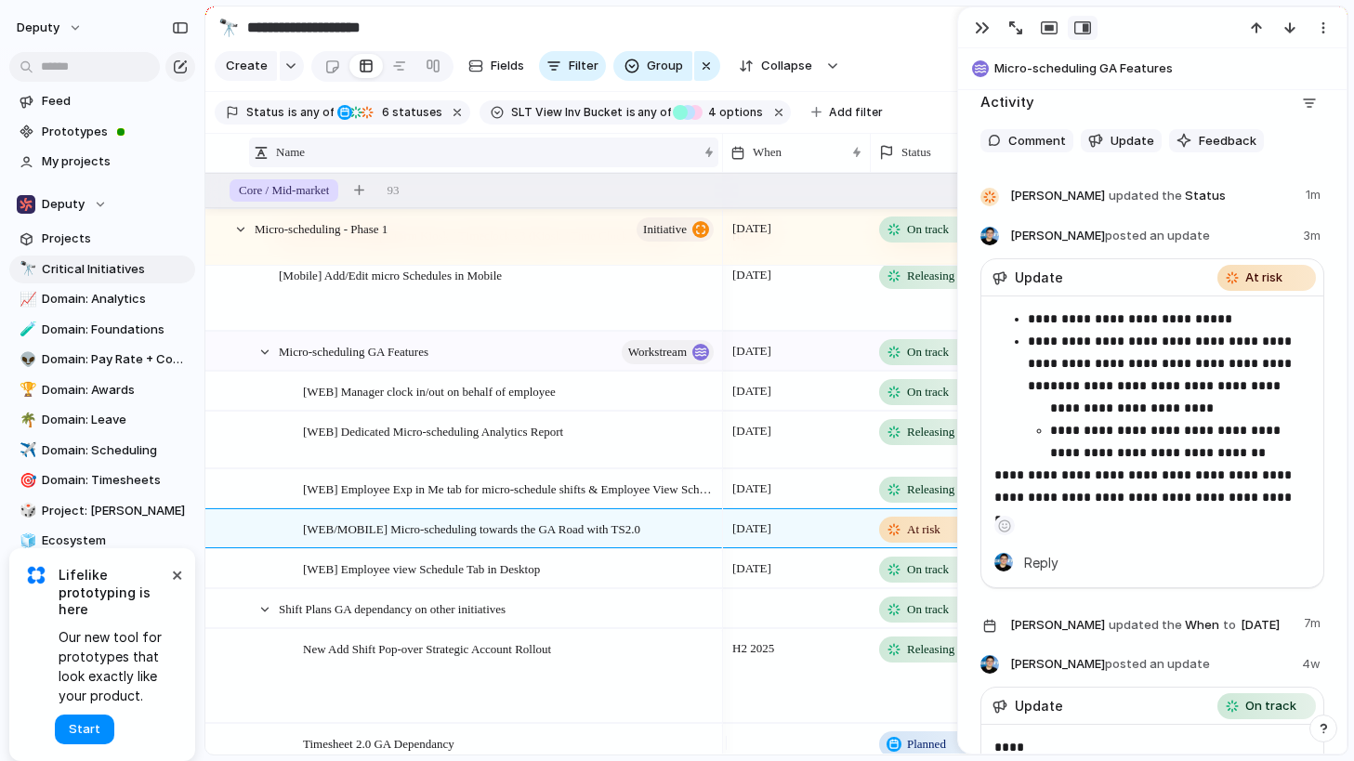
scroll to position [1210, 0]
